Goal: Transaction & Acquisition: Purchase product/service

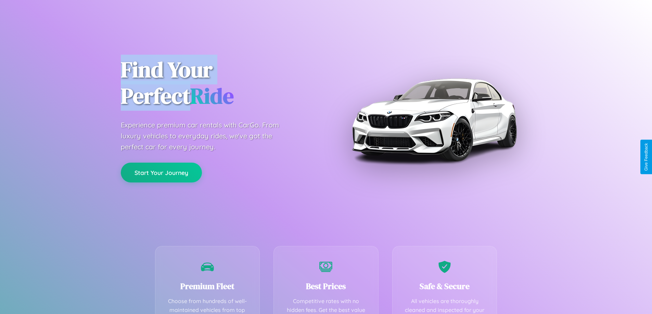
scroll to position [199, 0]
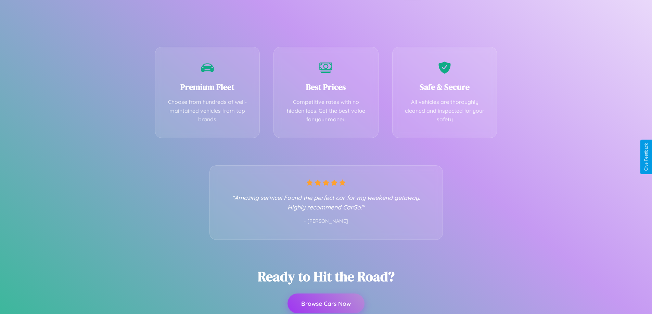
click at [326, 304] on button "Browse Cars Now" at bounding box center [325, 304] width 77 height 20
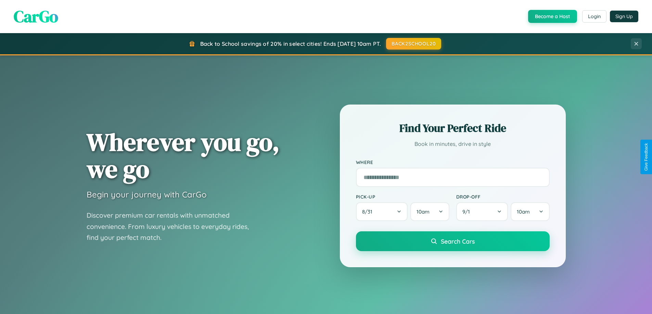
scroll to position [471, 0]
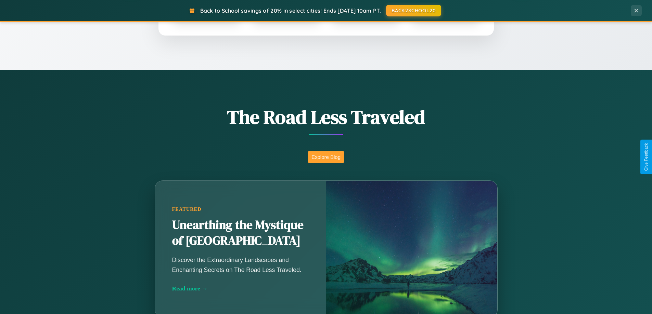
click at [326, 157] on button "Explore Blog" at bounding box center [326, 157] width 36 height 13
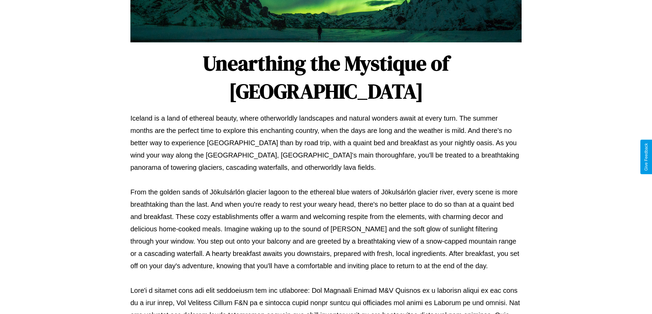
scroll to position [221, 0]
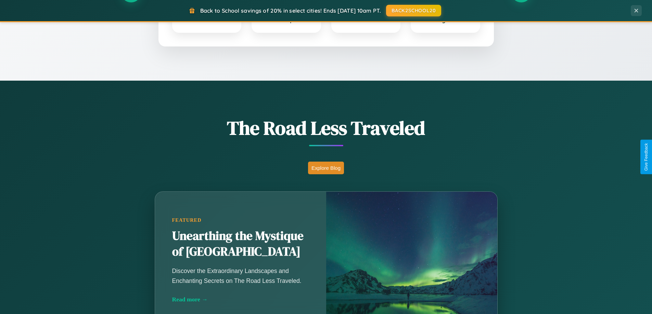
scroll to position [20, 0]
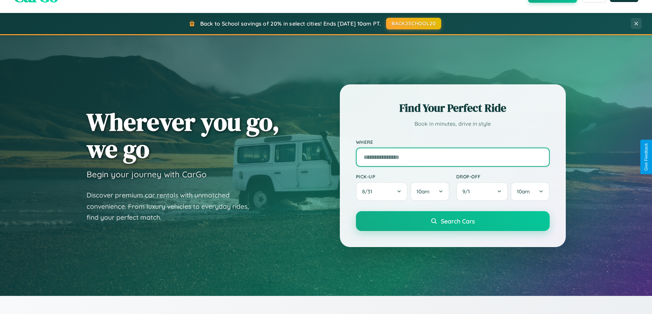
click at [452, 157] on input "text" at bounding box center [453, 157] width 194 height 19
type input "**********"
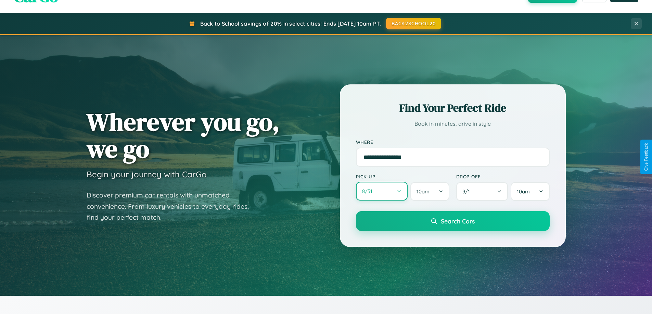
click at [381, 192] on button "8 / 31" at bounding box center [382, 191] width 52 height 19
select select "*"
select select "****"
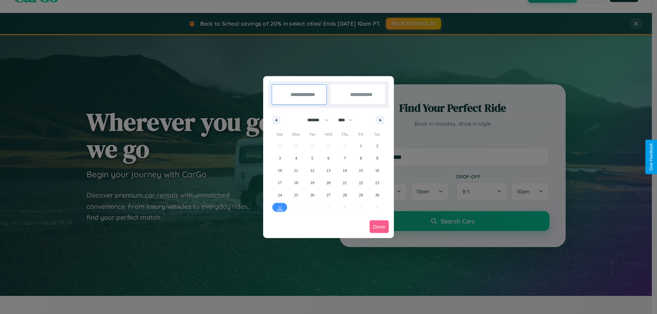
click at [315, 120] on select "******* ******** ***** ***** *** **** **** ****** ********* ******* ******** **…" at bounding box center [316, 120] width 29 height 11
select select "*"
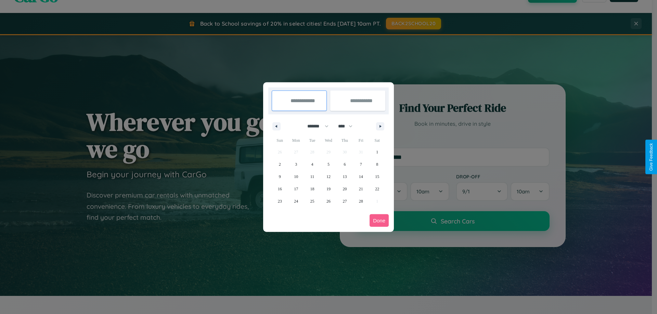
click at [348, 126] on select "**** **** **** **** **** **** **** **** **** **** **** **** **** **** **** ****…" at bounding box center [345, 126] width 21 height 11
select select "****"
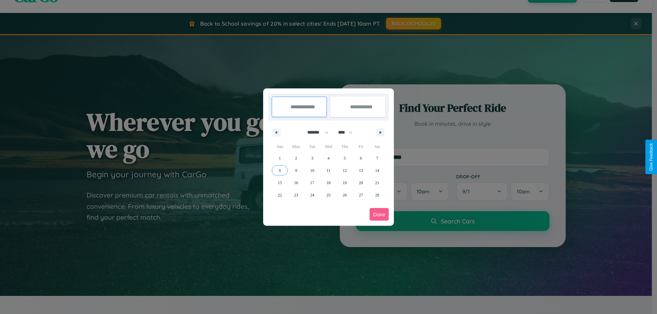
click at [280, 170] on span "8" at bounding box center [280, 171] width 2 height 12
type input "**********"
click at [312, 170] on span "10" at bounding box center [312, 171] width 4 height 12
type input "**********"
click at [379, 215] on button "Done" at bounding box center [379, 214] width 19 height 13
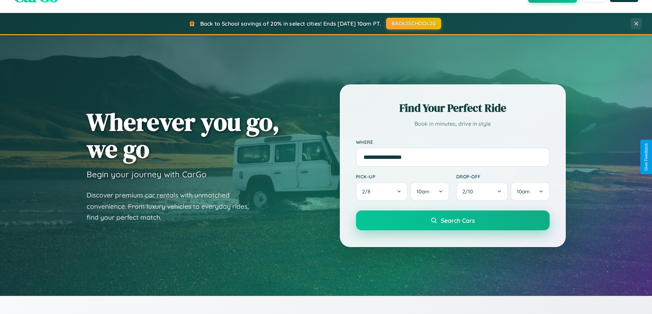
click at [452, 221] on span "Search Cars" at bounding box center [458, 221] width 34 height 8
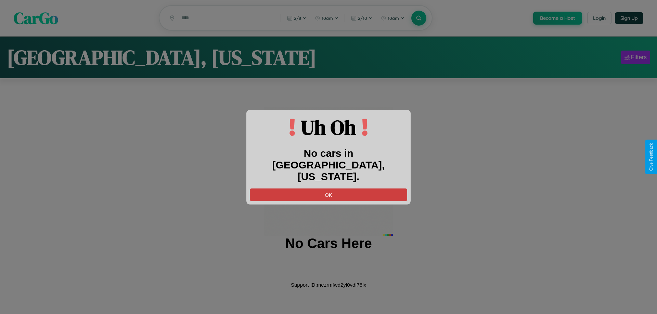
click at [328, 189] on button "OK" at bounding box center [328, 195] width 157 height 13
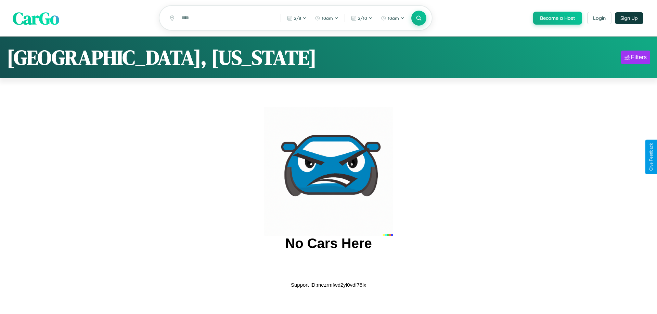
click at [36, 18] on span "CarGo" at bounding box center [36, 18] width 47 height 24
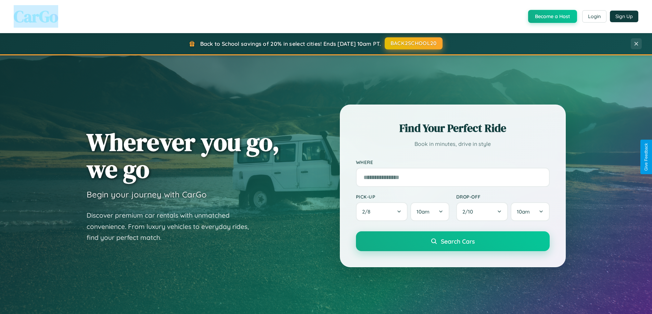
click at [413, 43] on button "BACK2SCHOOL20" at bounding box center [414, 43] width 58 height 12
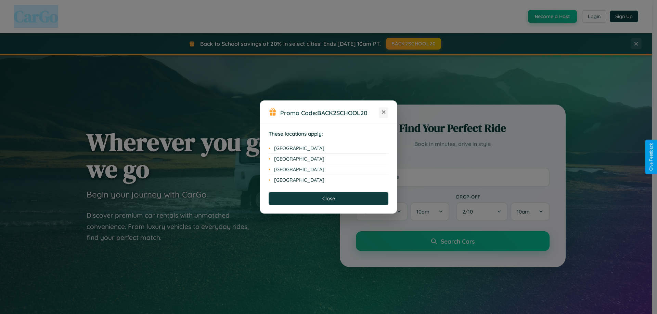
click at [384, 113] on icon at bounding box center [384, 113] width 4 height 4
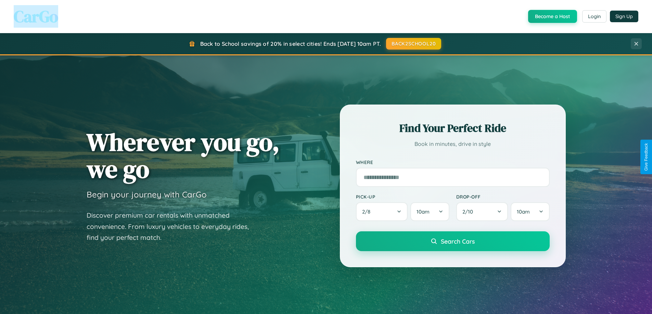
scroll to position [295, 0]
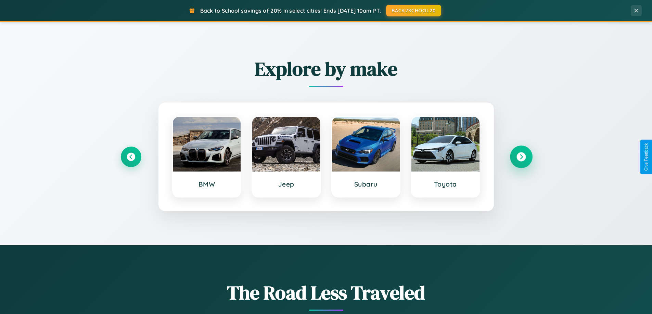
click at [521, 157] on icon at bounding box center [520, 157] width 9 height 9
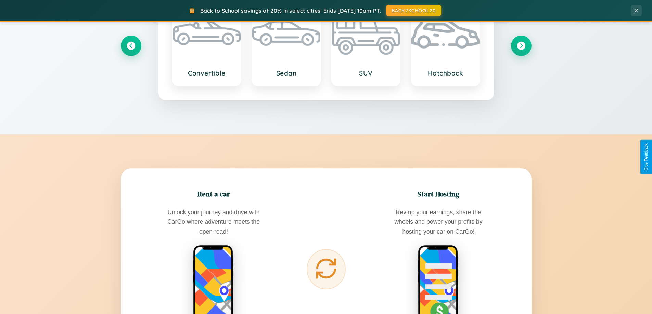
scroll to position [1099, 0]
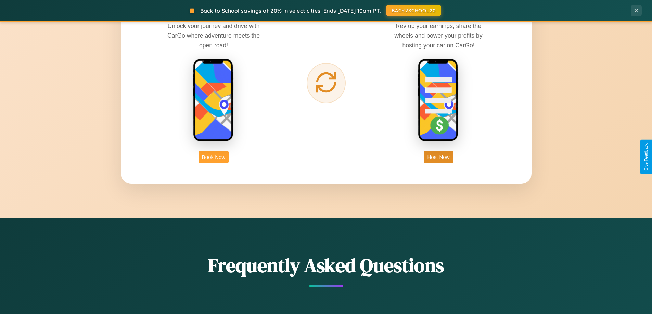
click at [213, 157] on button "Book Now" at bounding box center [213, 157] width 30 height 13
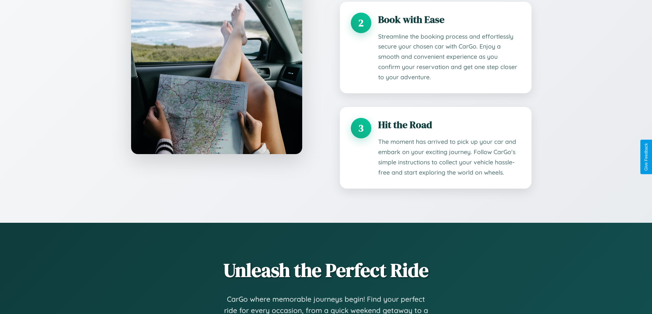
scroll to position [1075, 0]
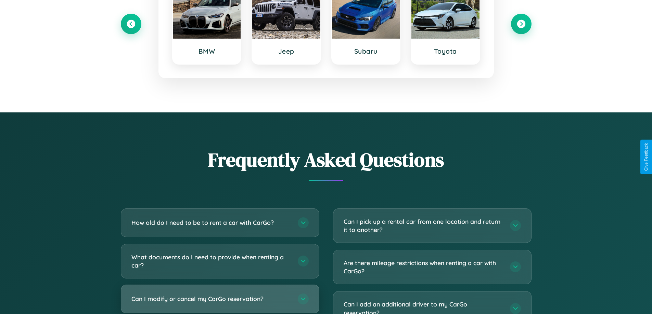
click at [220, 300] on h3 "Can I modify or cancel my CarGo reservation?" at bounding box center [210, 299] width 159 height 9
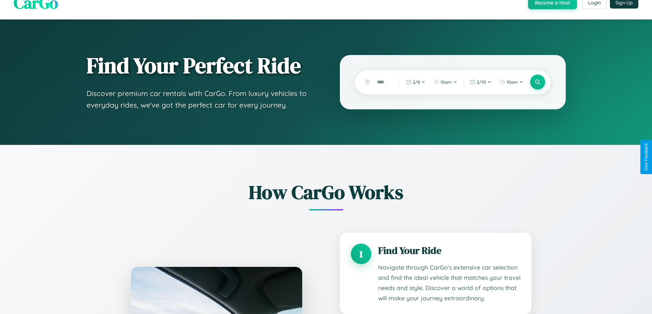
scroll to position [0, 0]
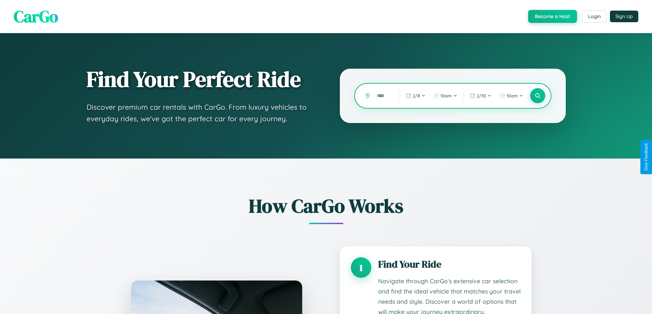
click at [383, 96] on input "text" at bounding box center [382, 96] width 19 height 12
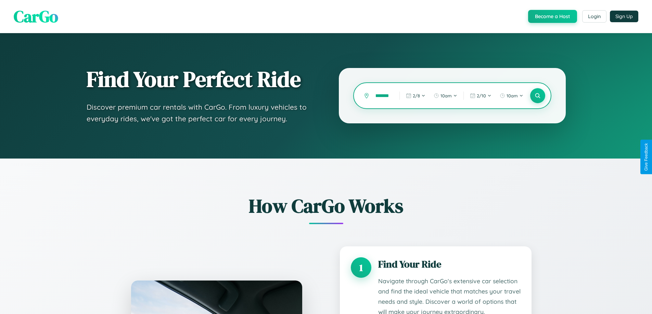
scroll to position [0, 6]
type input "*******"
click at [537, 96] on icon at bounding box center [537, 96] width 7 height 7
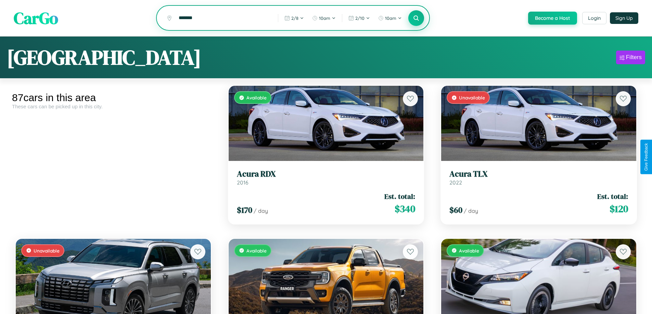
click at [416, 18] on icon at bounding box center [416, 18] width 7 height 7
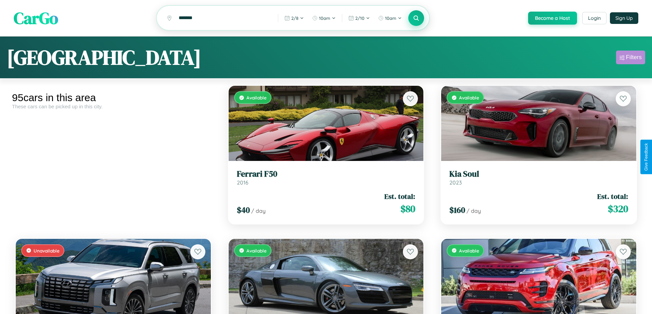
click at [630, 59] on div "Filters" at bounding box center [634, 57] width 16 height 7
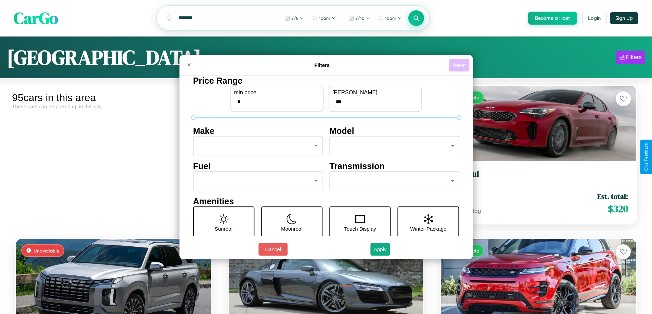
click at [460, 65] on button "Reset" at bounding box center [459, 65] width 20 height 13
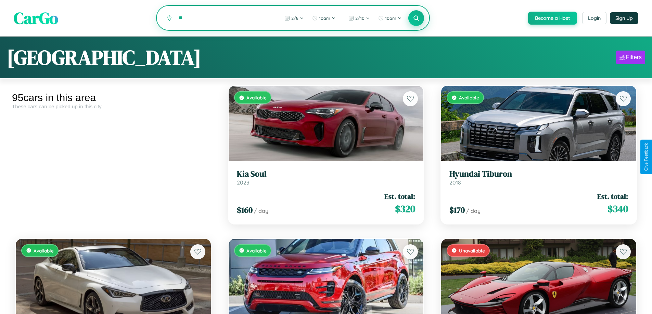
type input "*"
type input "*****"
click at [416, 18] on icon at bounding box center [416, 18] width 7 height 7
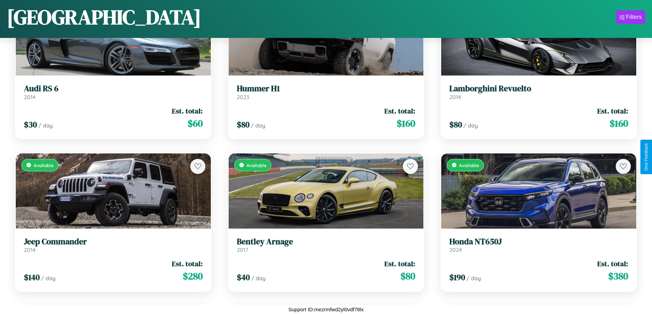
scroll to position [1169, 0]
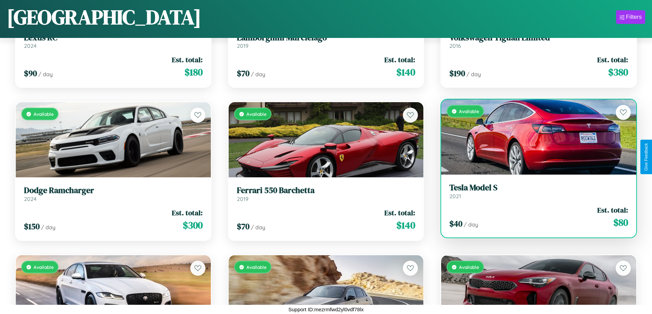
click at [534, 194] on link "Tesla Model S 2021" at bounding box center [538, 191] width 179 height 17
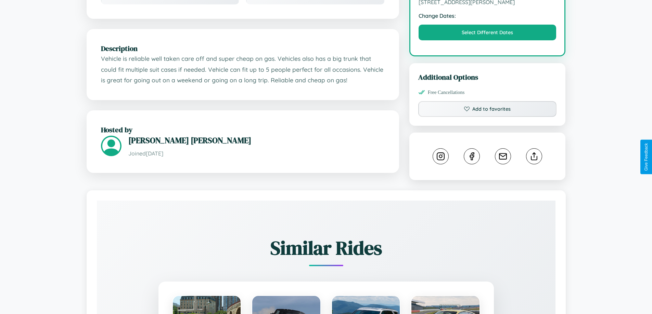
scroll to position [225, 0]
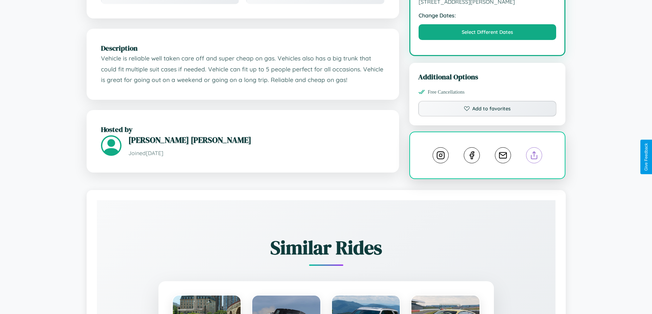
click at [534, 157] on line at bounding box center [534, 154] width 0 height 5
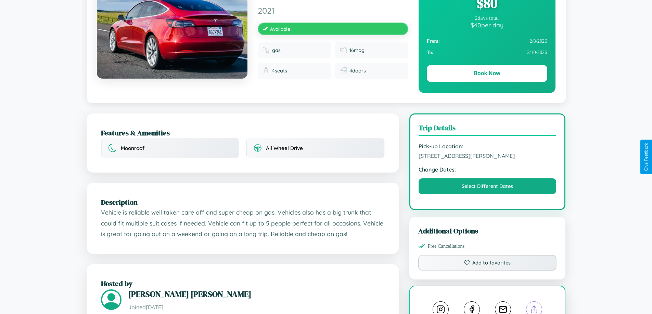
scroll to position [70, 0]
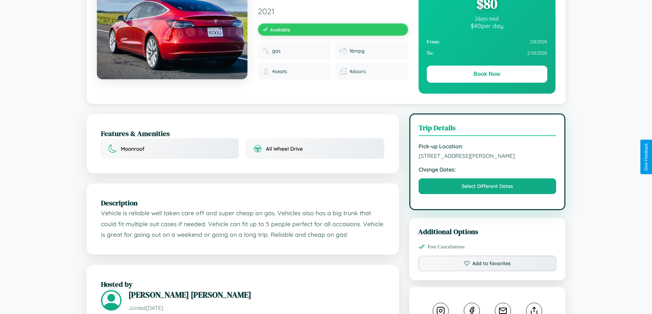
click at [487, 157] on span "7646 Smith Street Osaka 25645 Japan" at bounding box center [487, 156] width 138 height 7
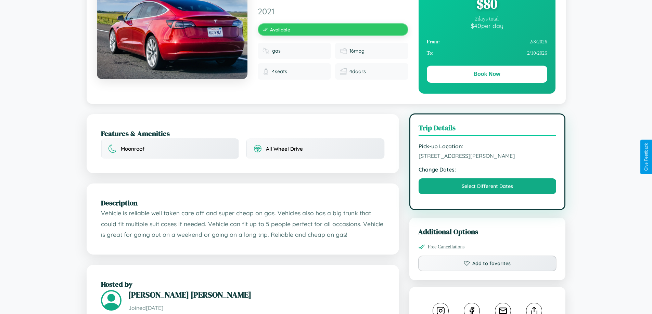
click at [487, 157] on span "7646 Smith Street Osaka 25645 Japan" at bounding box center [487, 156] width 138 height 7
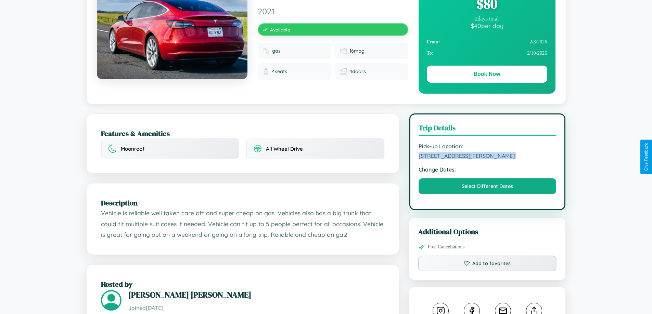
click at [487, 157] on span "7646 Smith Street Osaka 25645 Japan" at bounding box center [487, 156] width 138 height 7
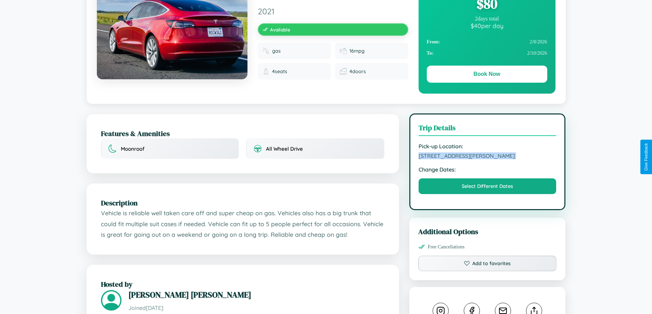
click at [487, 157] on span "7646 Smith Street Osaka 25645 Japan" at bounding box center [487, 156] width 138 height 7
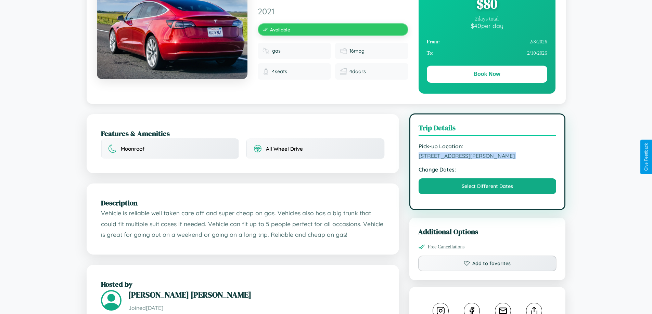
click at [487, 157] on span "7646 Smith Street Osaka 25645 Japan" at bounding box center [487, 156] width 138 height 7
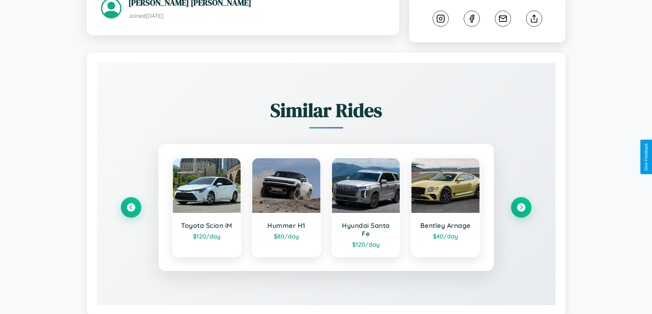
scroll to position [381, 0]
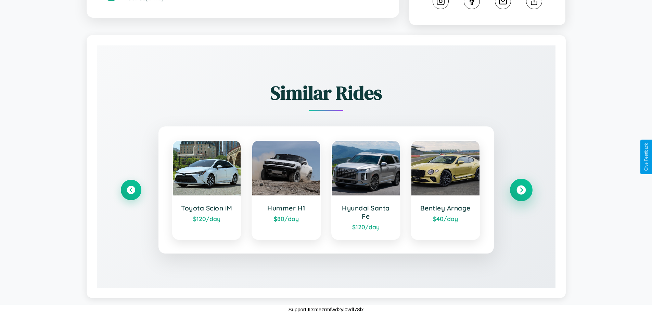
click at [521, 190] on icon at bounding box center [520, 190] width 9 height 9
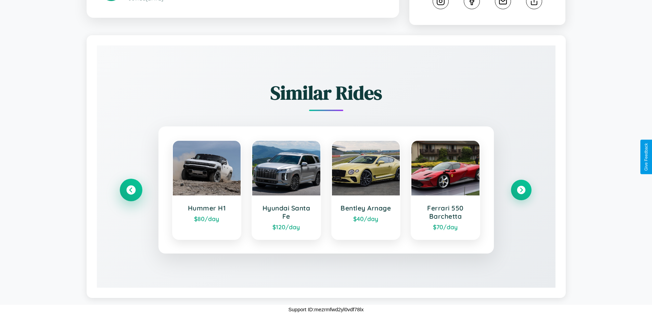
click at [131, 190] on icon at bounding box center [130, 190] width 9 height 9
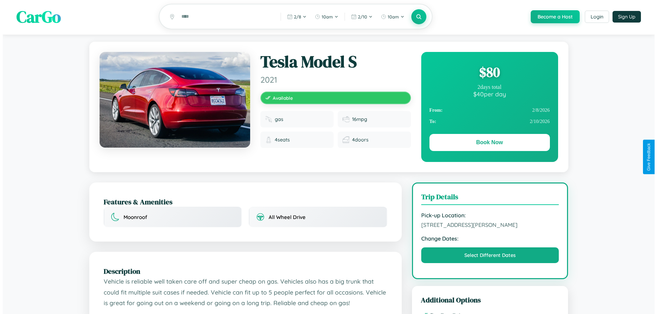
scroll to position [0, 0]
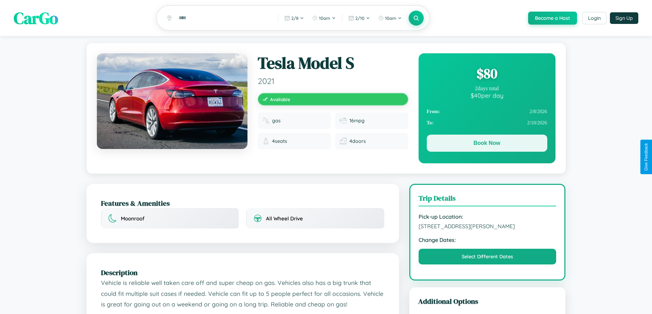
click at [487, 144] on button "Book Now" at bounding box center [487, 143] width 120 height 17
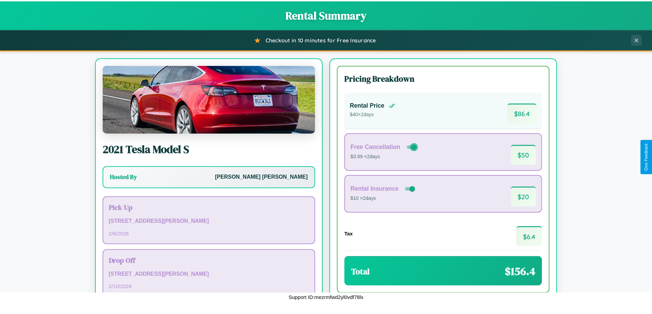
scroll to position [47, 0]
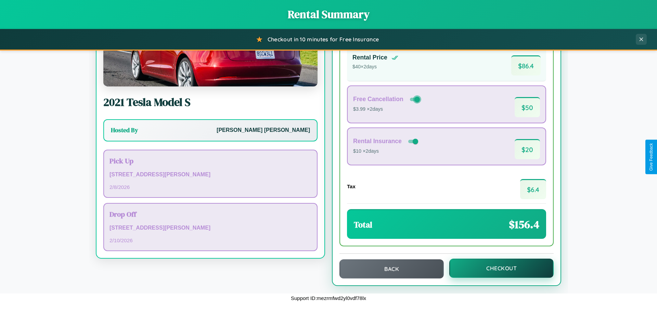
click at [497, 269] on button "Checkout" at bounding box center [501, 268] width 104 height 19
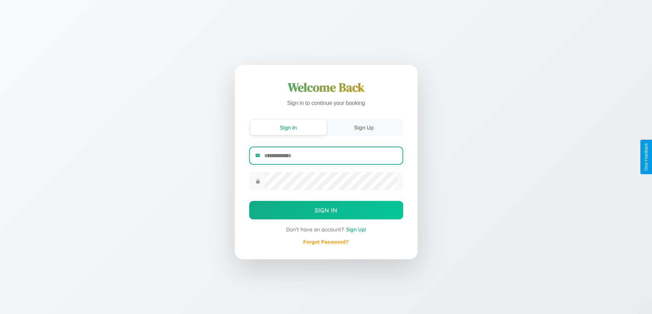
click at [330, 156] on input "email" at bounding box center [330, 155] width 132 height 17
type input "**********"
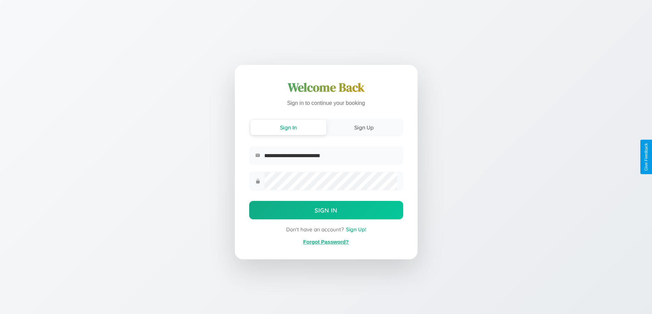
click at [326, 242] on link "Forgot Password?" at bounding box center [326, 242] width 46 height 6
